Goal: Book appointment/travel/reservation

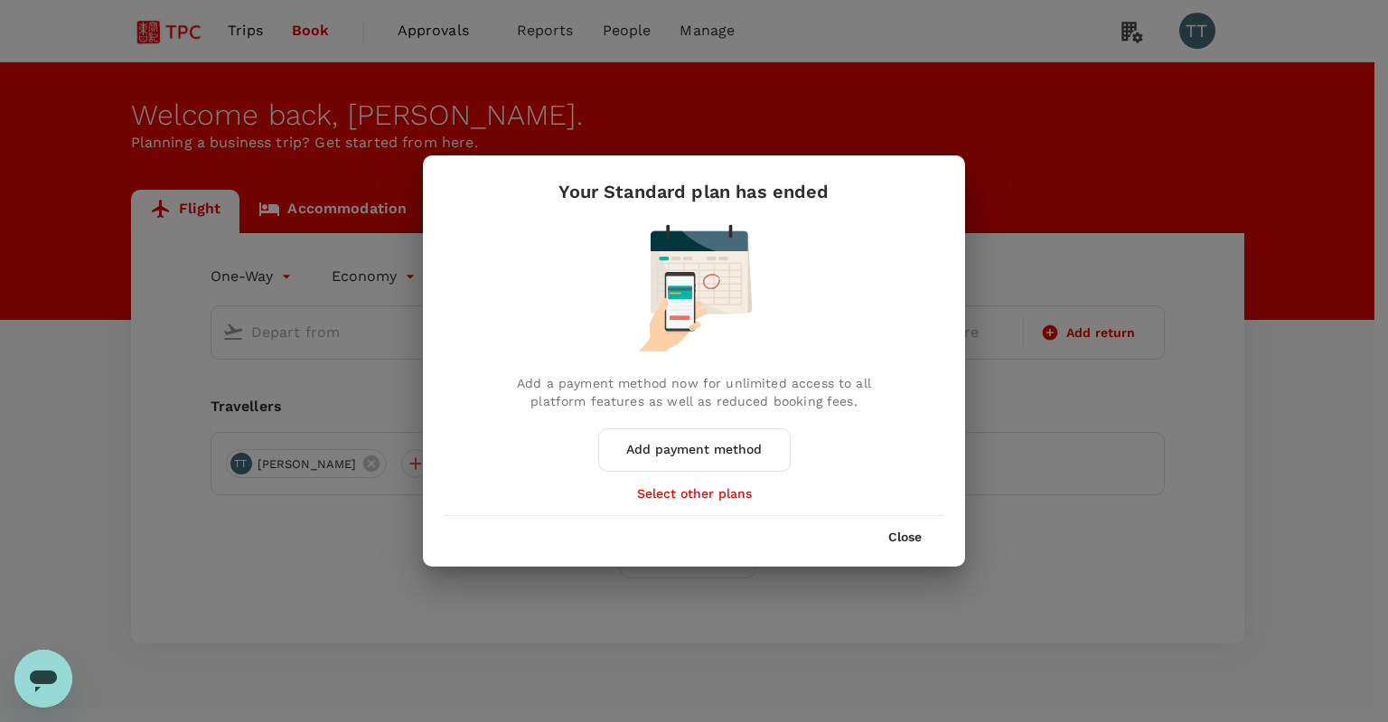
type input "business"
type input "Tokyo Intl (HND)"
type input "Shanghai Pudong Intl (PVG)"
click at [921, 549] on div "Your Standard plan has ended Add a payment method now for unlimited access to a…" at bounding box center [694, 360] width 542 height 411
click at [917, 537] on button "Close" at bounding box center [904, 538] width 33 height 14
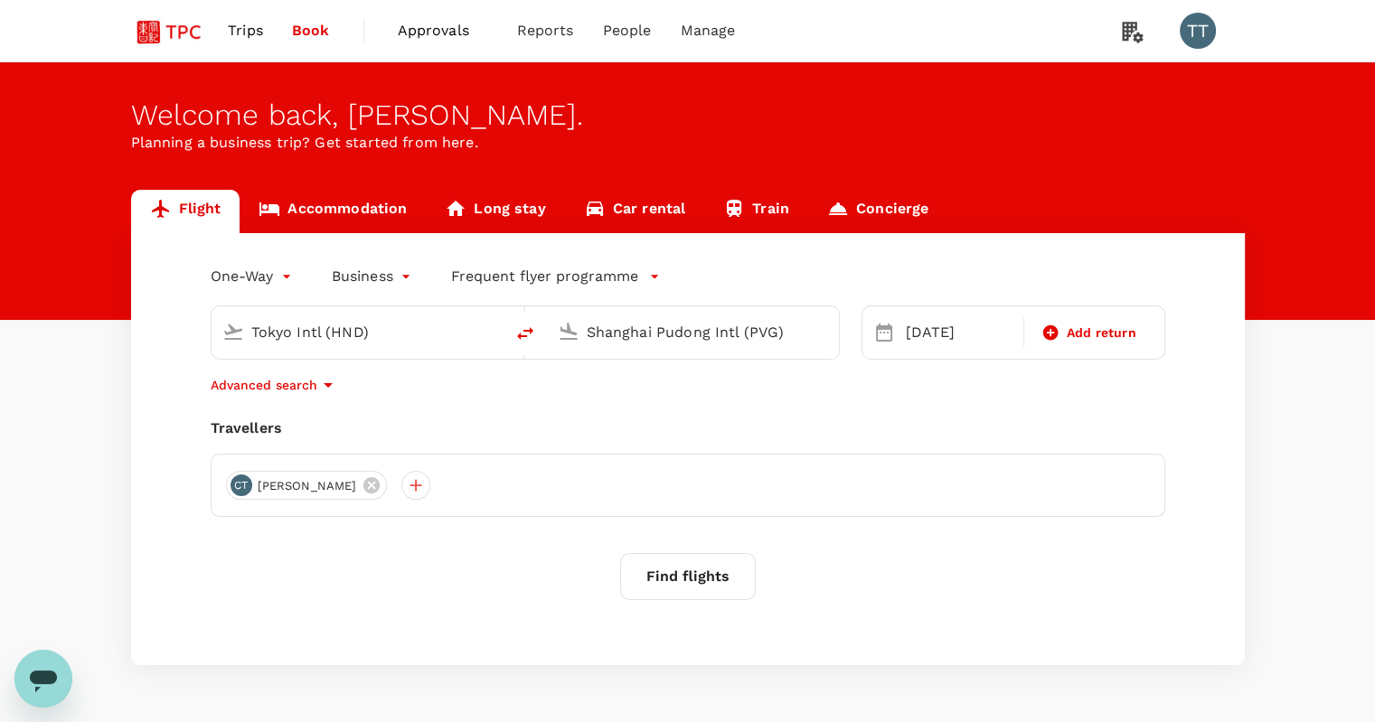
click at [366, 215] on link "Accommodation" at bounding box center [333, 211] width 186 height 43
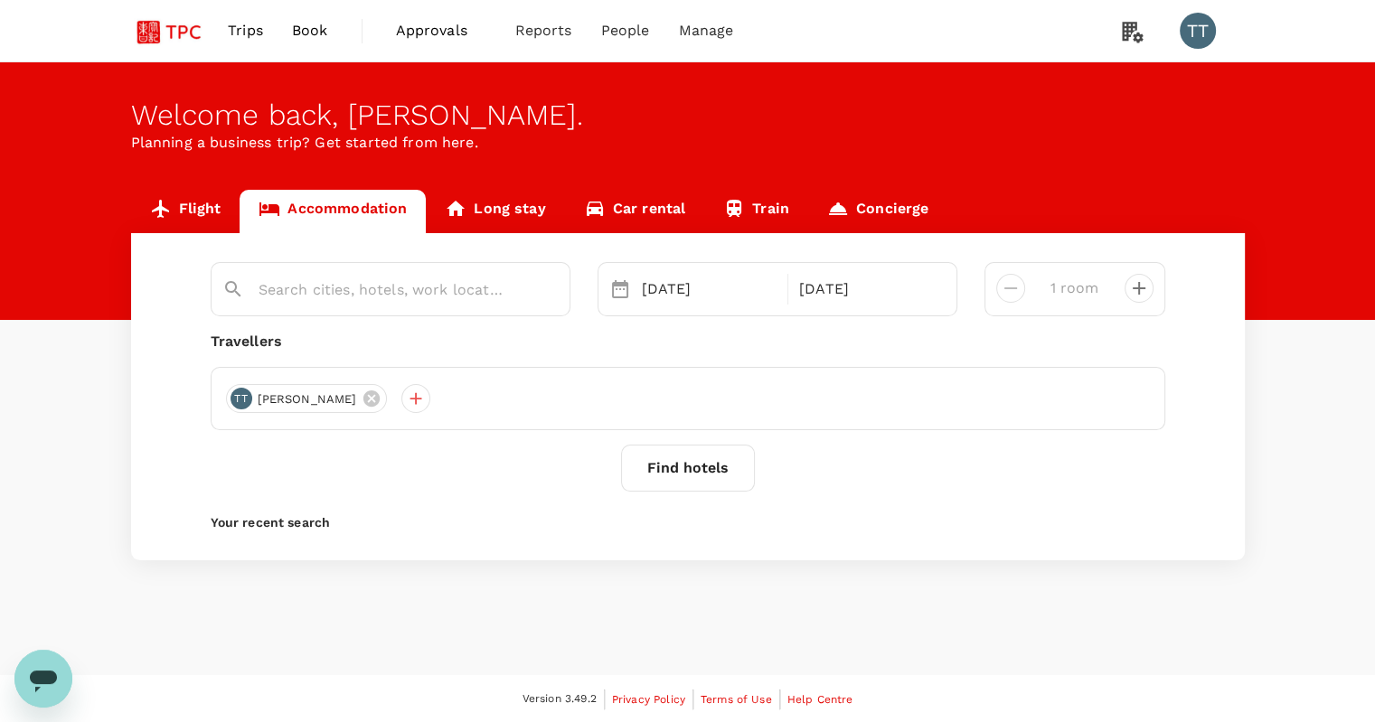
type input "[GEOGRAPHIC_DATA]"
click at [204, 214] on link "Flight" at bounding box center [185, 211] width 109 height 43
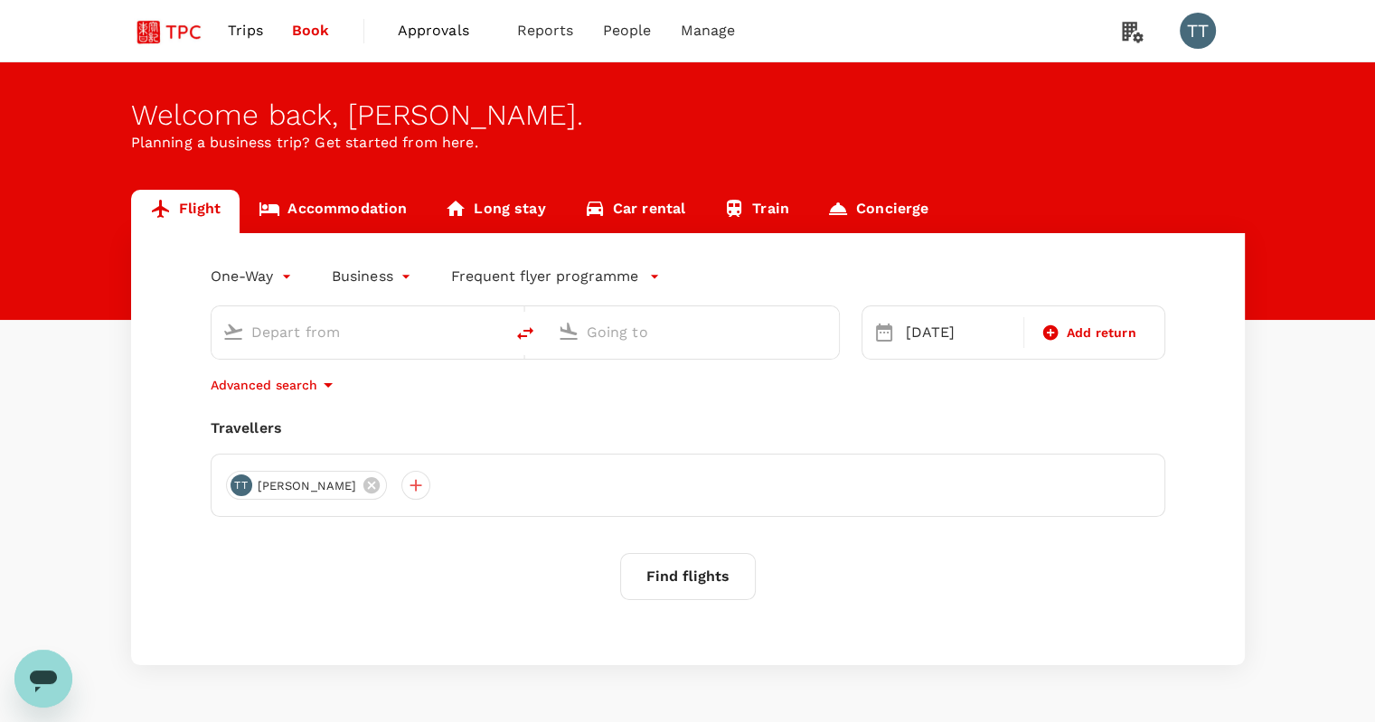
type input "Tokyo Intl (HND)"
type input "Shanghai Pudong Intl (PVG)"
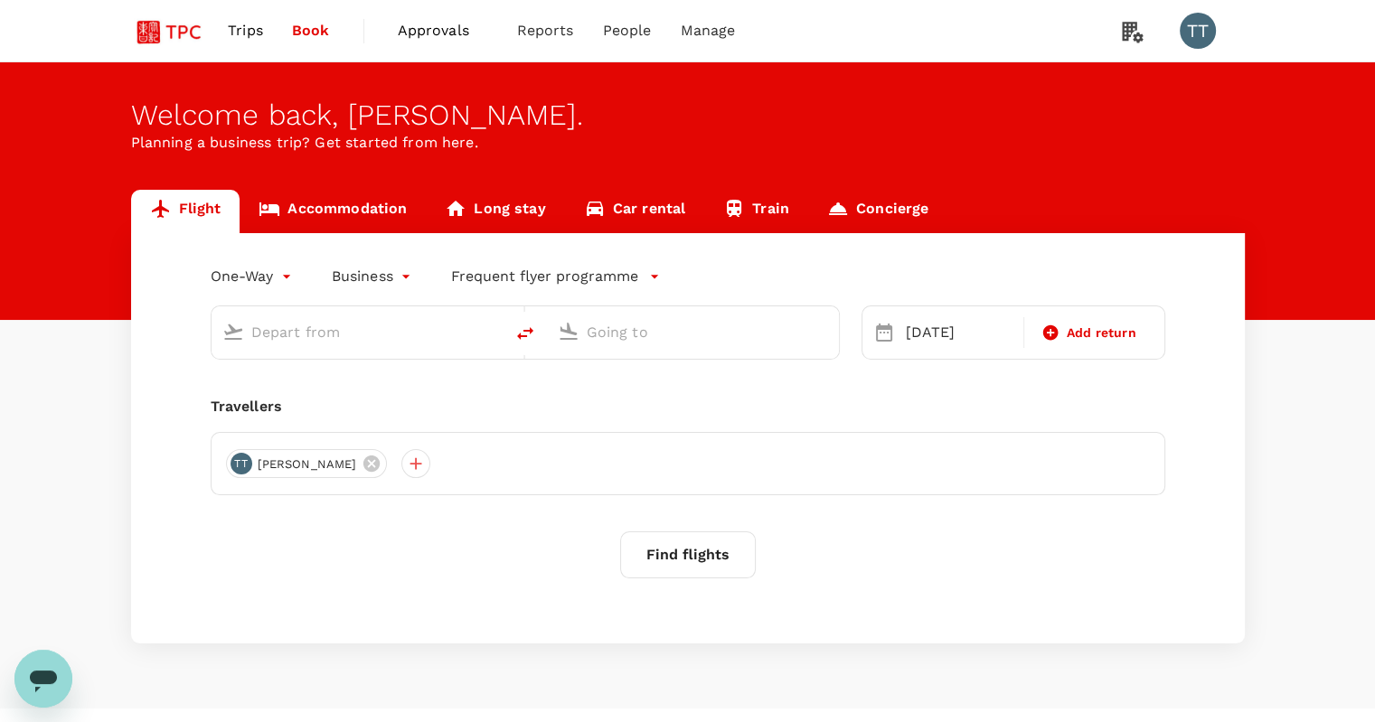
type input "Tokyo Intl (HND)"
type input "Shanghai Pudong Intl (PVG)"
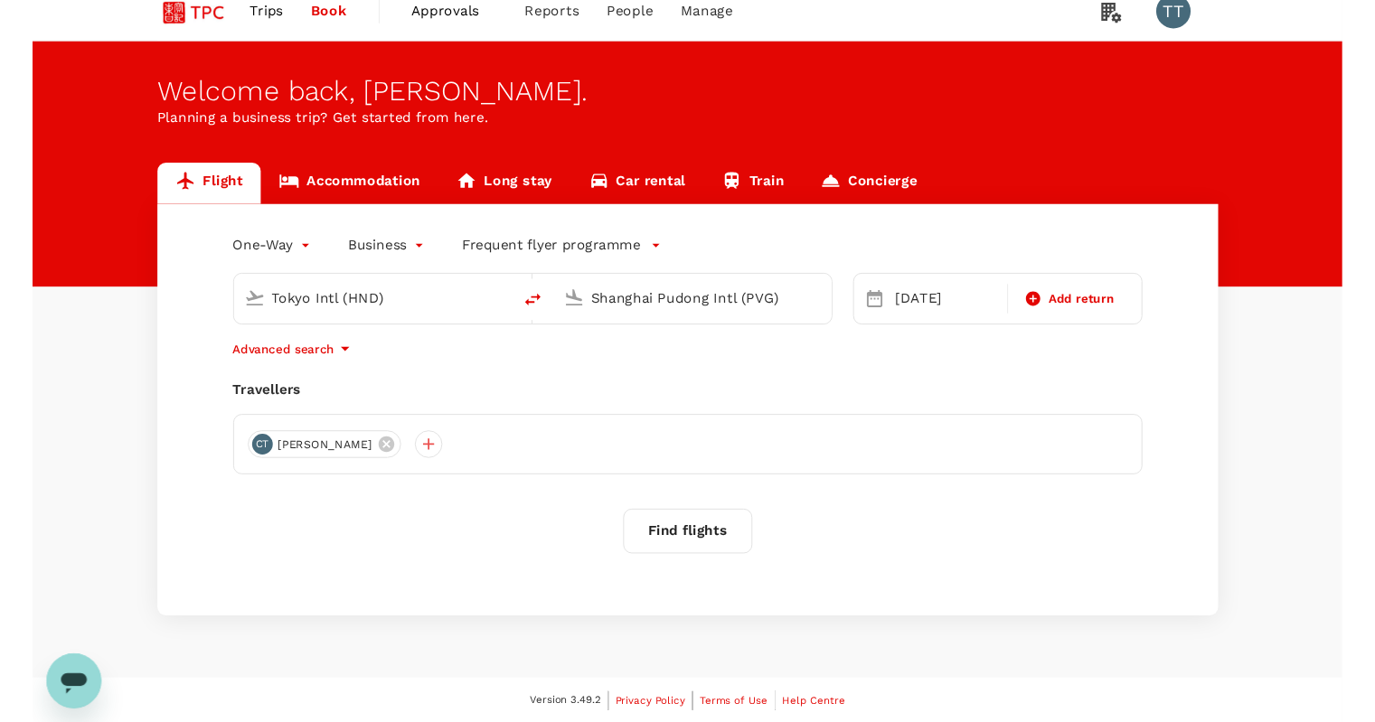
scroll to position [55, 0]
